Goal: Transaction & Acquisition: Purchase product/service

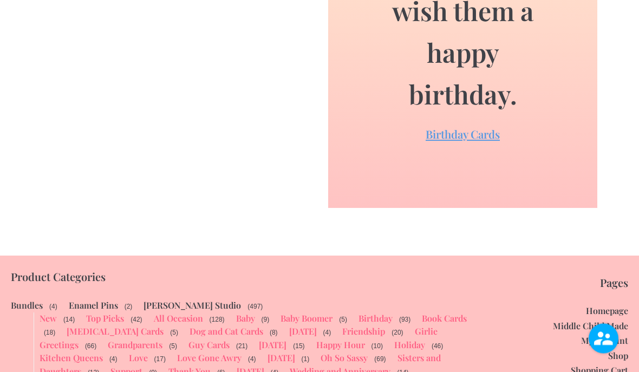
scroll to position [2186, 0]
click at [489, 127] on link "Birthday Cards" at bounding box center [462, 134] width 74 height 15
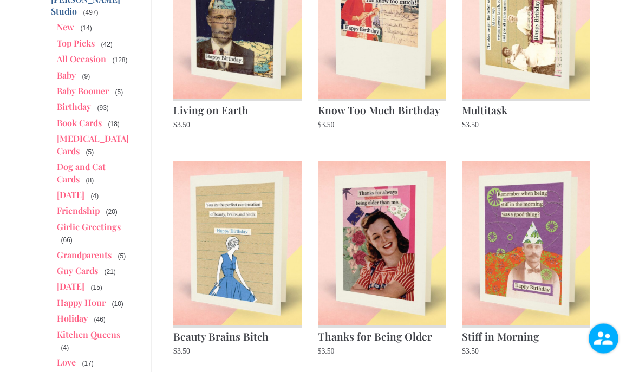
scroll to position [242, 0]
click at [393, 258] on img at bounding box center [382, 242] width 128 height 165
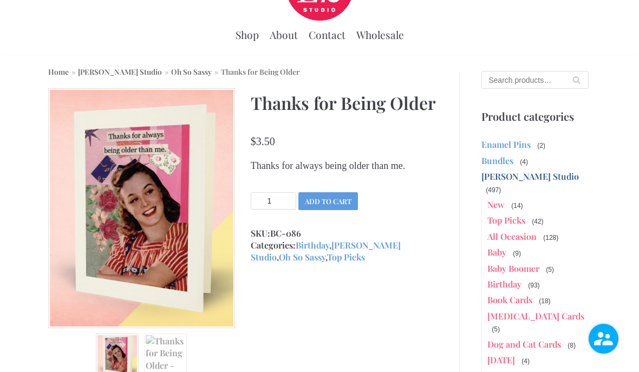
scroll to position [57, 0]
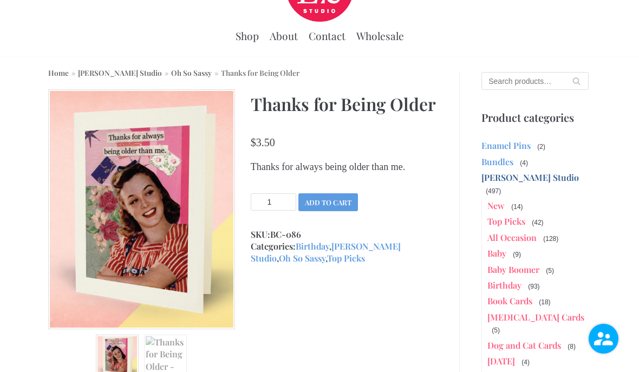
click at [339, 211] on button "Add to cart" at bounding box center [328, 202] width 60 height 18
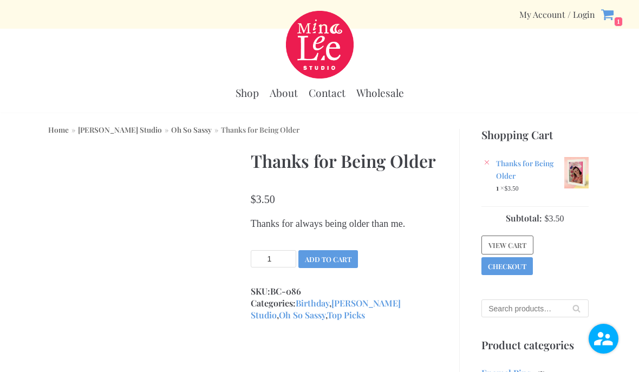
scroll to position [105, 0]
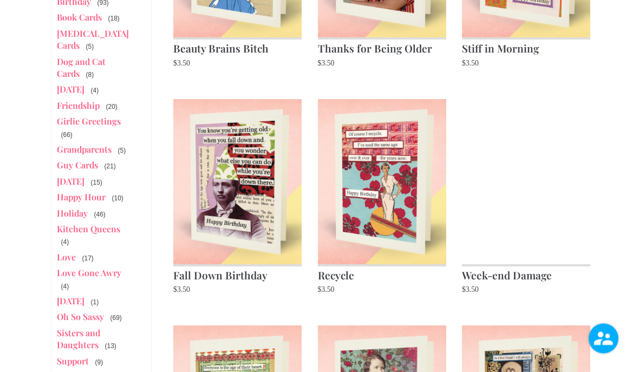
scroll to position [530, 0]
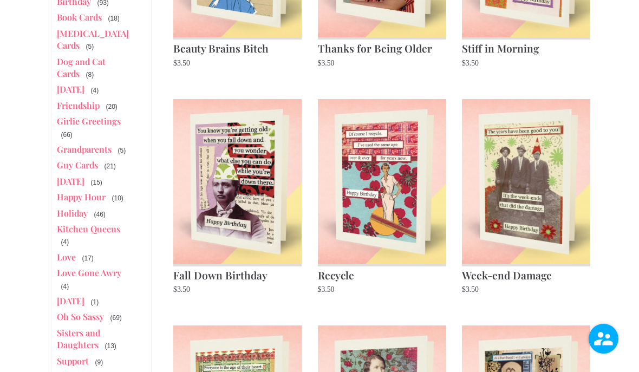
click at [97, 159] on link "Guy Cards" at bounding box center [77, 164] width 41 height 11
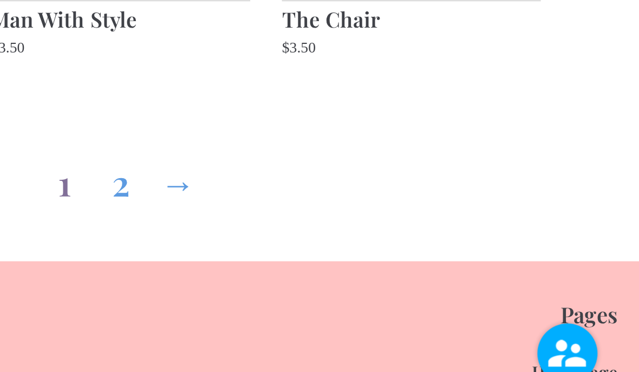
scroll to position [1087, 0]
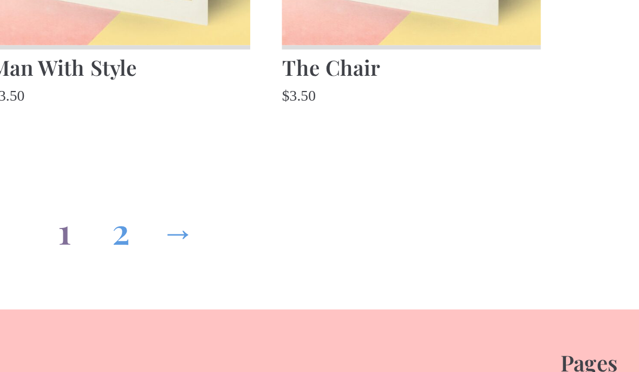
click at [402, 229] on link "→" at bounding box center [410, 248] width 17 height 39
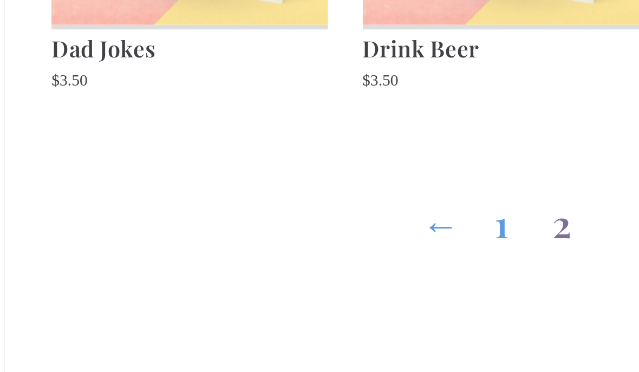
scroll to position [379, 0]
click at [345, 259] on link "←" at bounding box center [353, 278] width 17 height 39
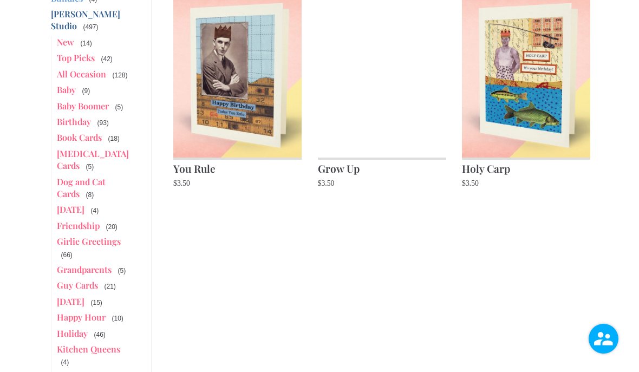
scroll to position [409, 0]
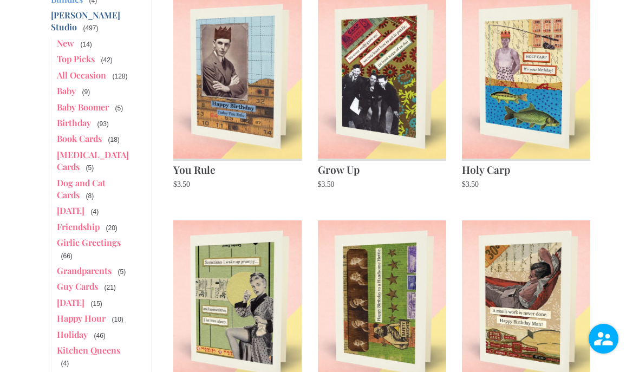
click at [68, 41] on link "New" at bounding box center [65, 42] width 17 height 11
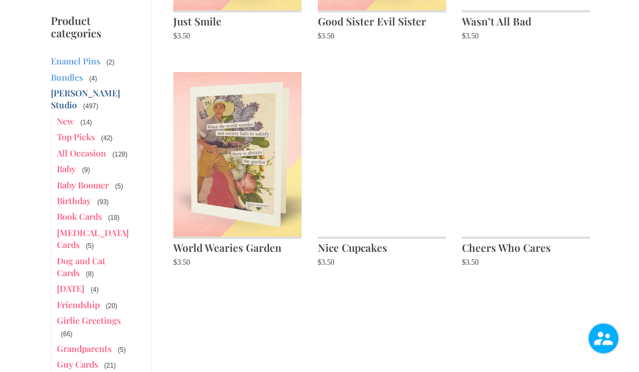
scroll to position [331, 0]
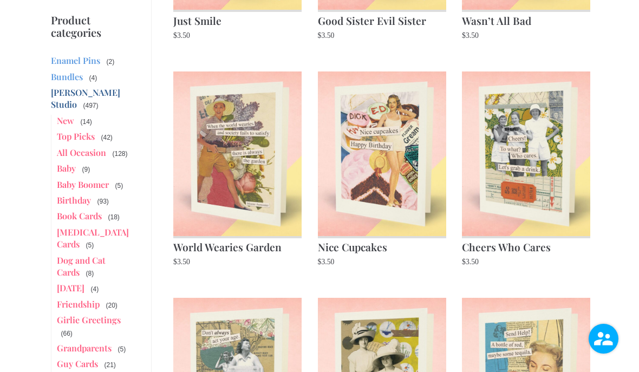
click at [94, 130] on link "Top Picks" at bounding box center [76, 135] width 38 height 11
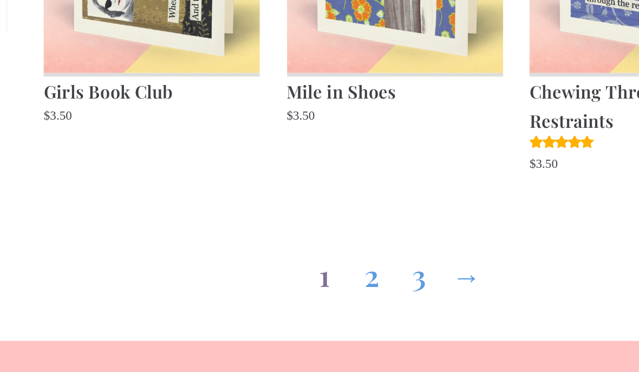
scroll to position [1081, 0]
click at [359, 264] on link "2" at bounding box center [367, 283] width 17 height 39
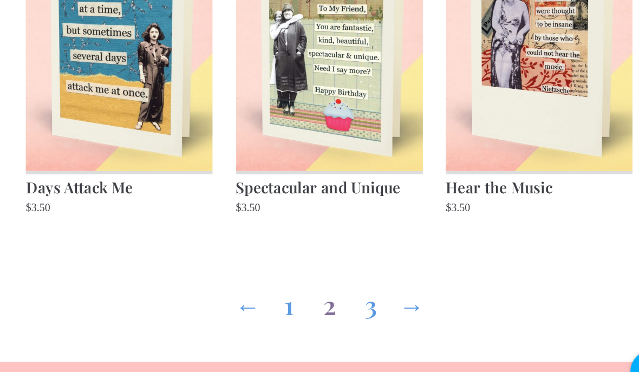
scroll to position [1047, 0]
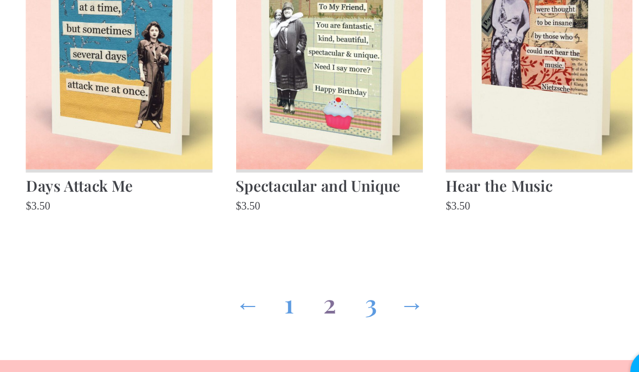
click at [402, 270] on link "3" at bounding box center [410, 289] width 17 height 39
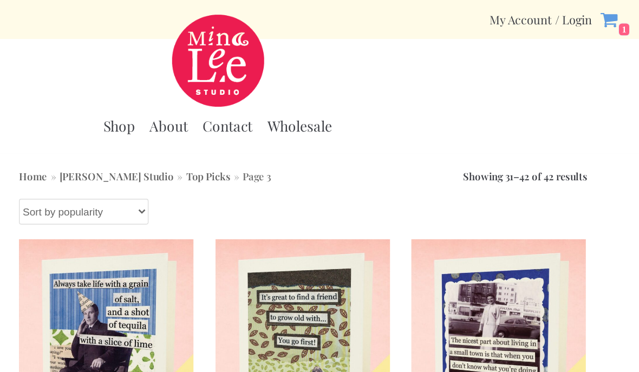
click at [270, 95] on link "About" at bounding box center [284, 93] width 28 height 14
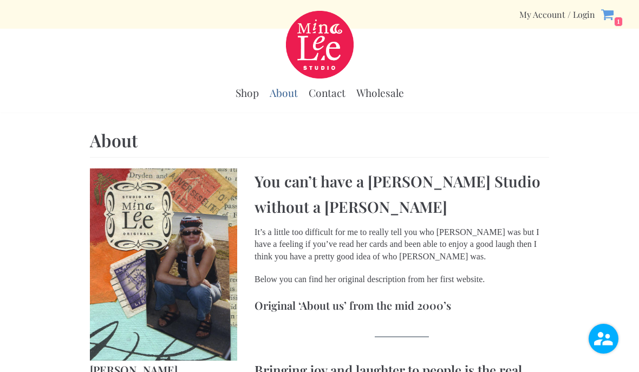
click at [247, 100] on link "Shop" at bounding box center [246, 93] width 23 height 14
